Goal: Task Accomplishment & Management: Manage account settings

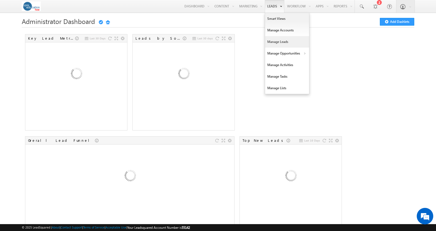
click at [272, 39] on link "Manage Leads" at bounding box center [287, 42] width 44 height 12
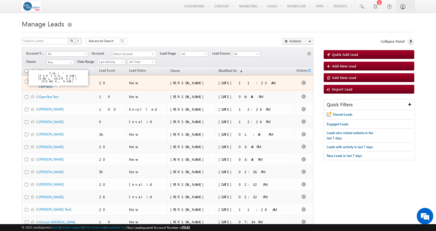
click at [42, 83] on link "[PERSON_NAME] CMPTest1" at bounding box center [51, 83] width 25 height 9
